Goal: Check status: Check status

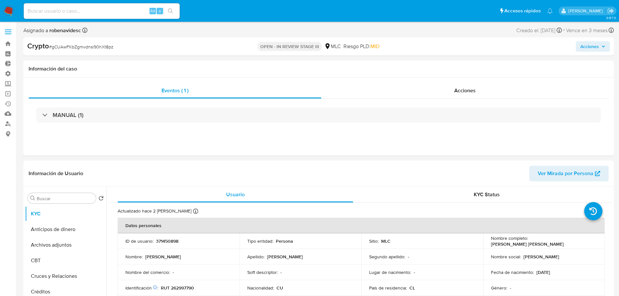
select select "10"
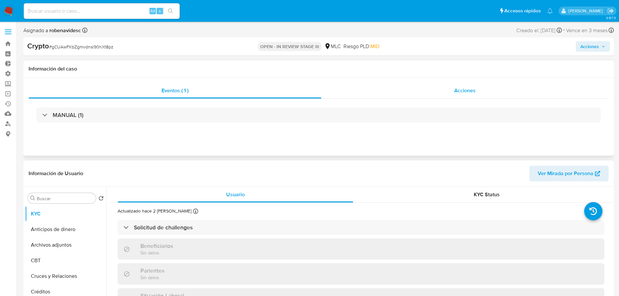
select select "10"
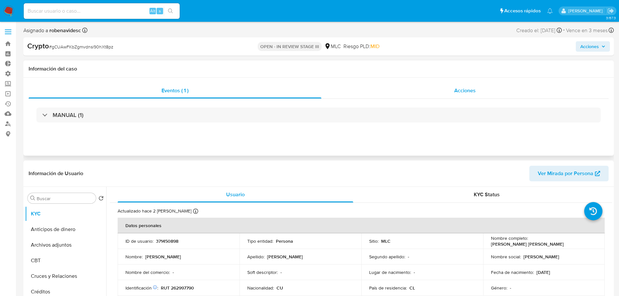
click at [464, 97] on div "Acciones" at bounding box center [465, 91] width 287 height 16
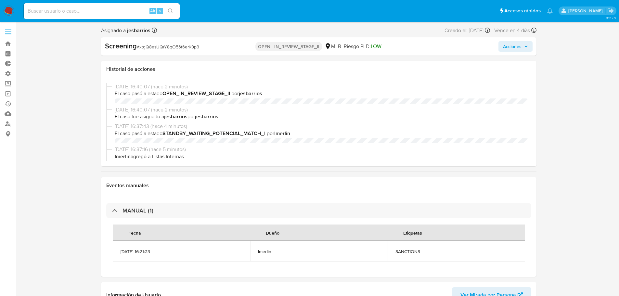
select select "10"
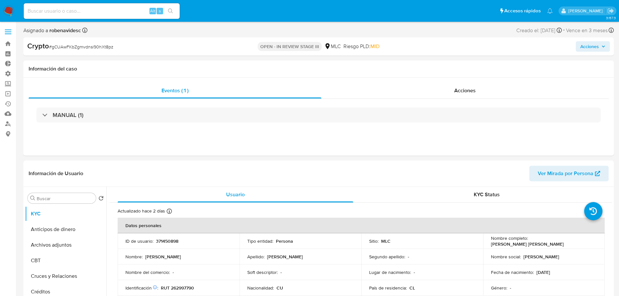
select select "10"
